Goal: Transaction & Acquisition: Purchase product/service

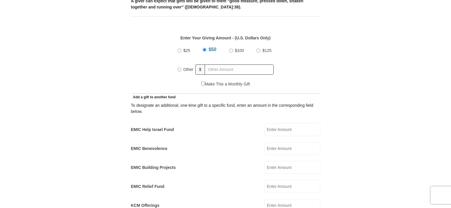
scroll to position [259, 0]
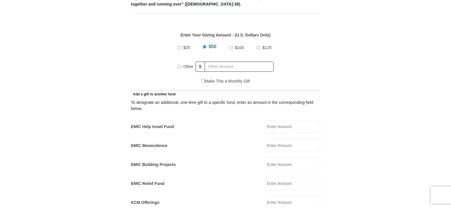
click at [179, 65] on input "Other" at bounding box center [180, 67] width 4 height 4
radio input "true"
type input "510.00"
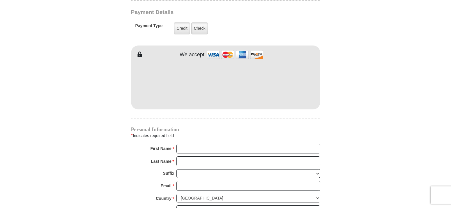
scroll to position [482, 0]
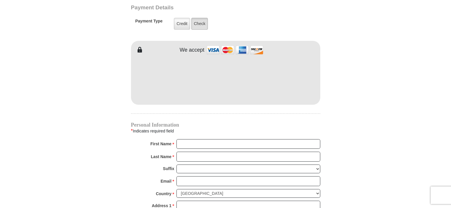
click at [202, 18] on label "Check" at bounding box center [199, 24] width 17 height 12
click at [0, 0] on input "Check" at bounding box center [0, 0] width 0 height 0
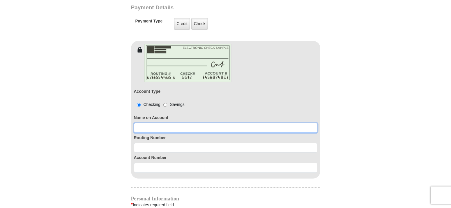
click at [139, 125] on input at bounding box center [225, 128] width 183 height 10
type input "M"
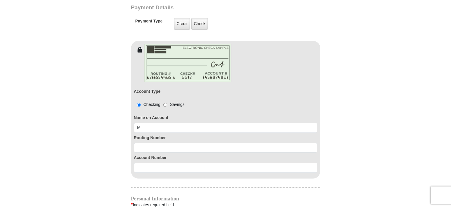
type input "[STREET_ADDRESS]"
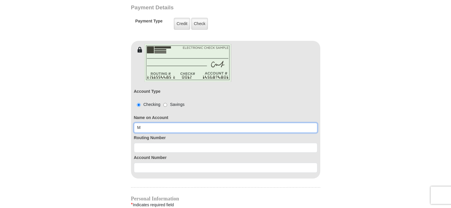
type input "[PERSON_NAME]"
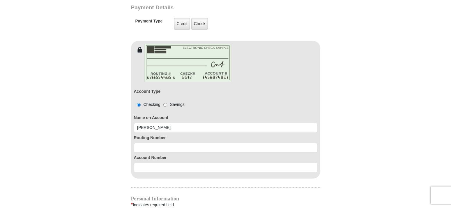
type input "Marceta"
type input "[PERSON_NAME]"
type input "[EMAIL_ADDRESS][DOMAIN_NAME]"
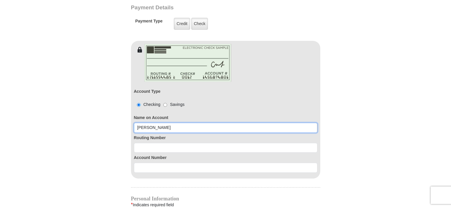
type input "[STREET_ADDRESS]"
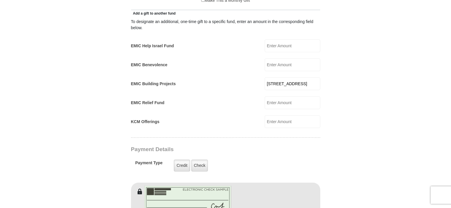
scroll to position [335, 0]
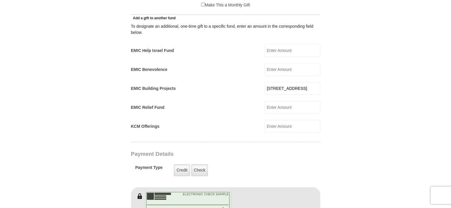
click at [288, 82] on input "[STREET_ADDRESS]" at bounding box center [293, 88] width 56 height 13
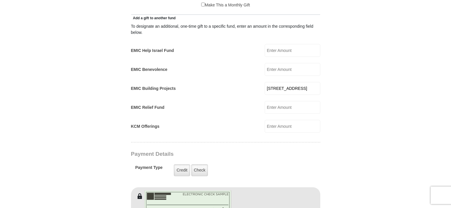
click at [288, 82] on input "[STREET_ADDRESS]" at bounding box center [293, 88] width 56 height 13
select select "US"
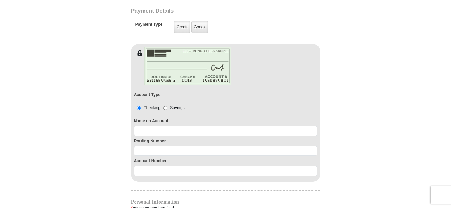
scroll to position [506, 0]
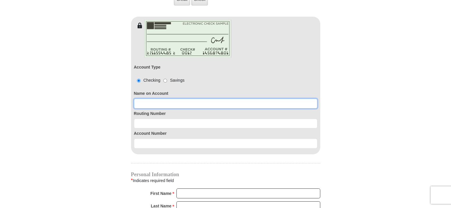
click at [156, 98] on input at bounding box center [225, 103] width 183 height 10
type input "[PERSON_NAME]"
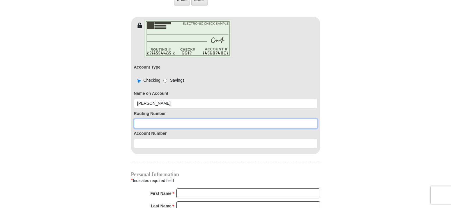
type input "1"
type input "2"
type input "311981614"
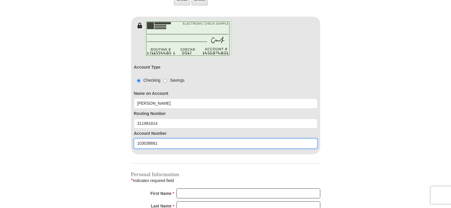
type input "103038661"
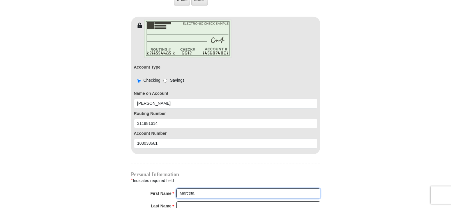
type input "Marceta"
type input "[PERSON_NAME]"
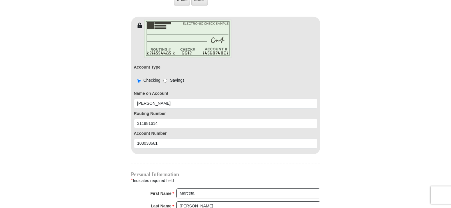
scroll to position [613, 0]
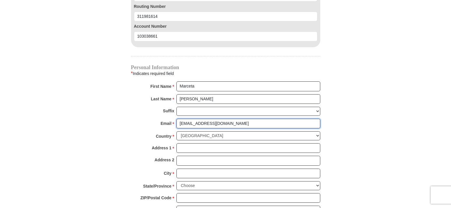
type input "[EMAIL_ADDRESS][DOMAIN_NAME]"
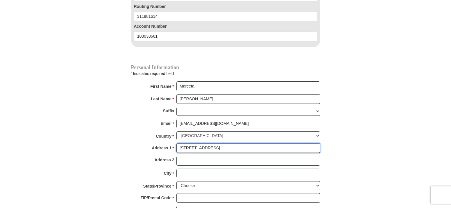
type input "[STREET_ADDRESS]"
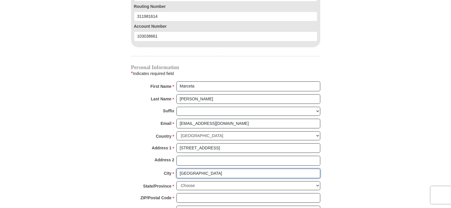
type input "[GEOGRAPHIC_DATA]"
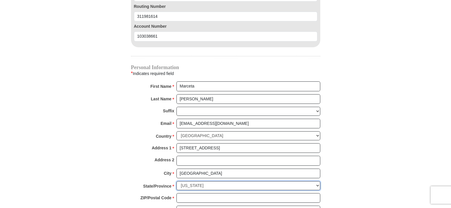
select select "[GEOGRAPHIC_DATA]"
type input "76179"
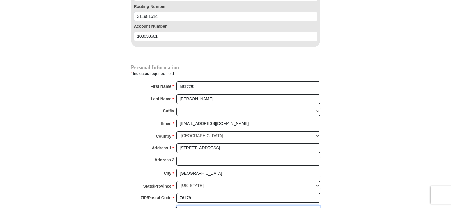
type input "4693692511"
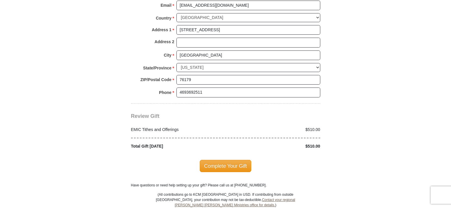
scroll to position [727, 0]
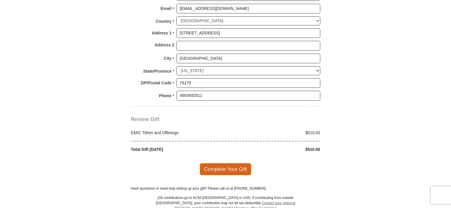
click at [226, 163] on span "Complete Your Gift" at bounding box center [226, 169] width 52 height 12
